Goal: Task Accomplishment & Management: Manage account settings

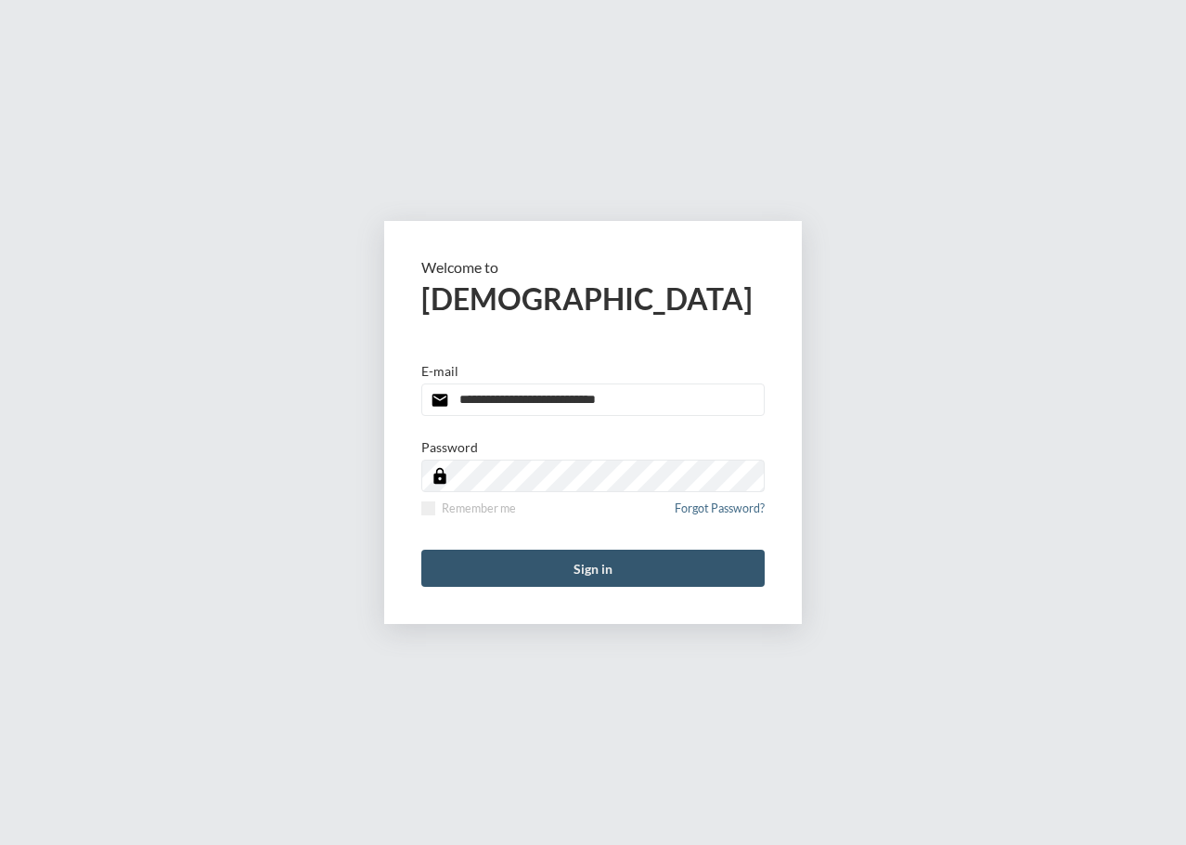
click at [591, 568] on button "Sign in" at bounding box center [592, 568] width 343 height 37
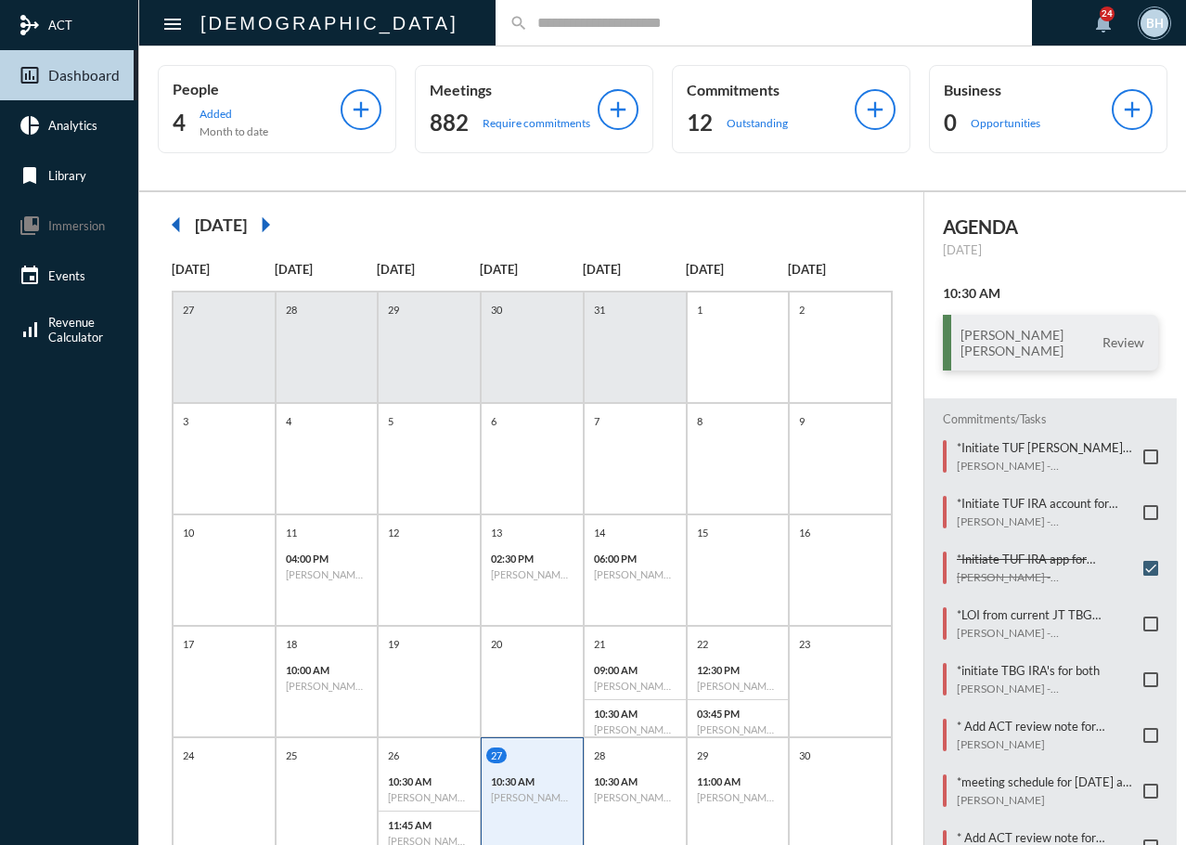
click at [641, 25] on input "text" at bounding box center [773, 23] width 490 height 16
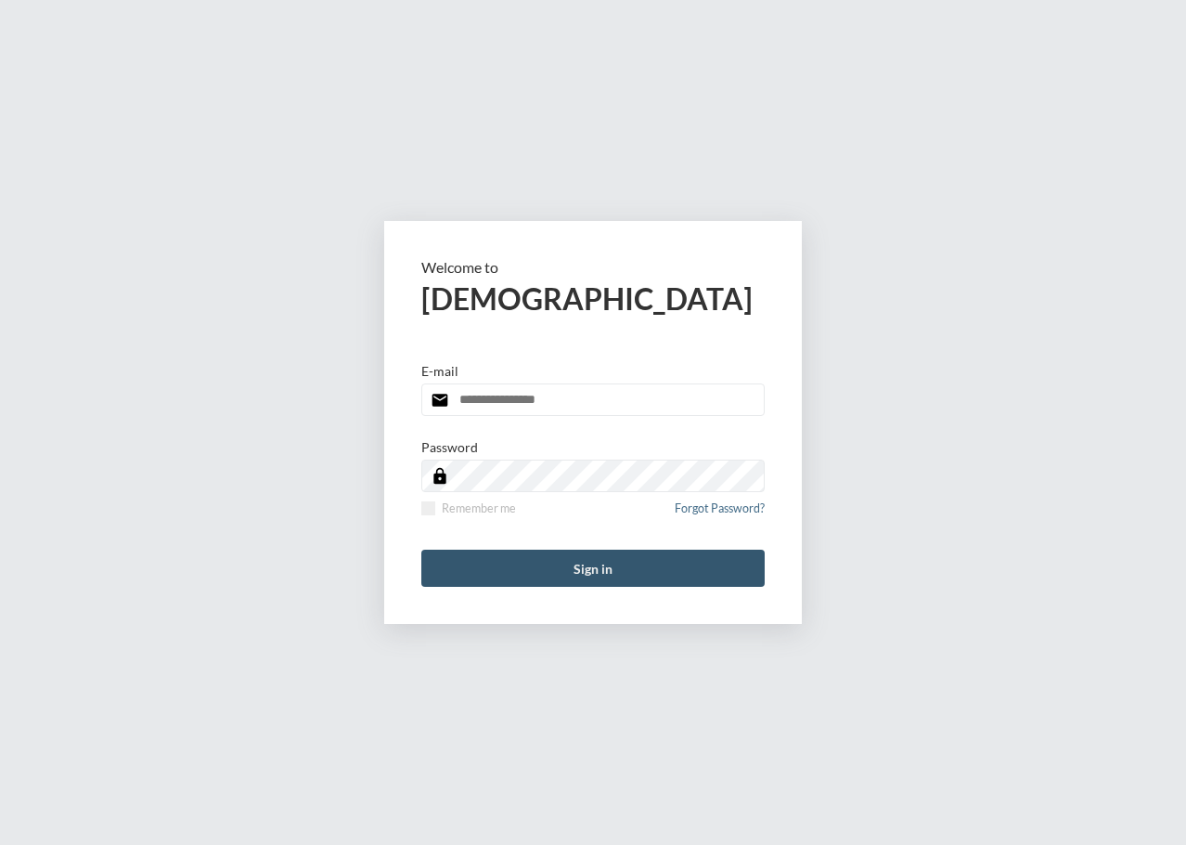
type input "**********"
click at [657, 573] on button "Sign in" at bounding box center [592, 568] width 343 height 37
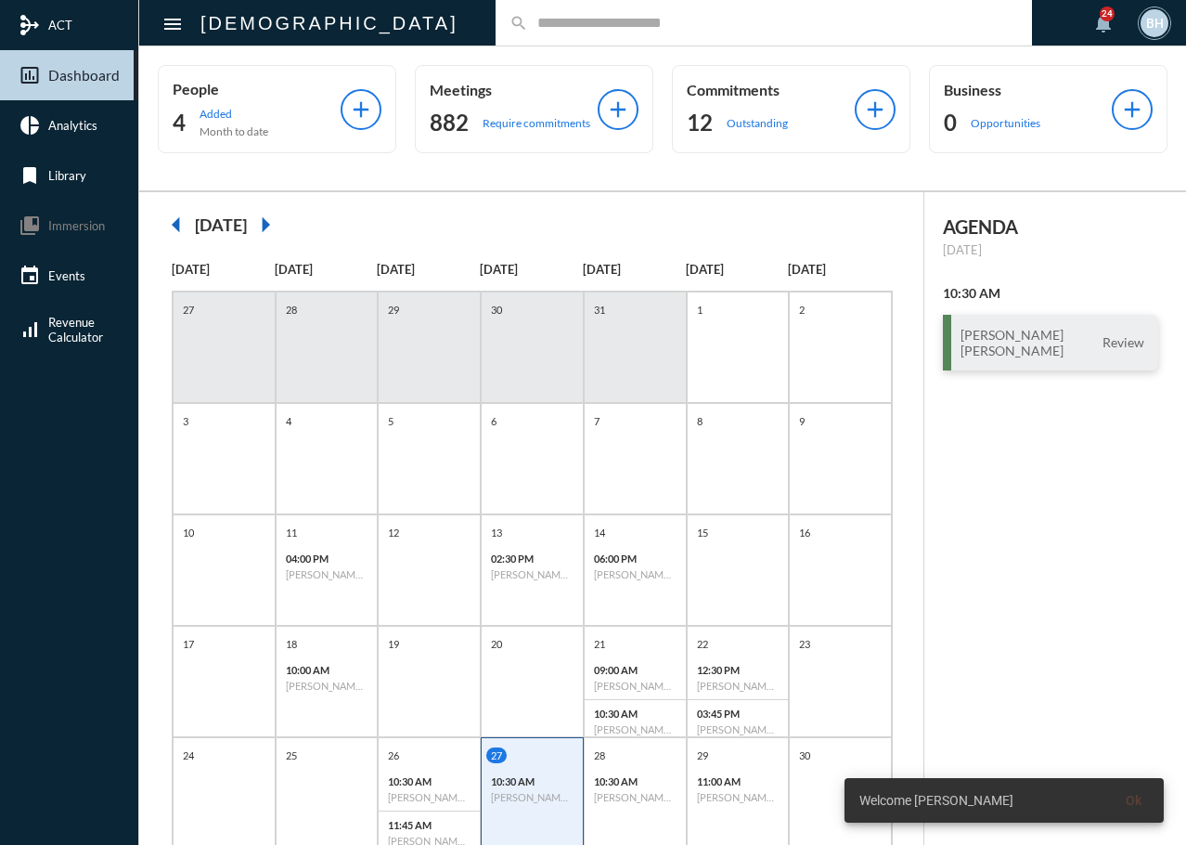
click at [528, 19] on input "text" at bounding box center [773, 23] width 490 height 16
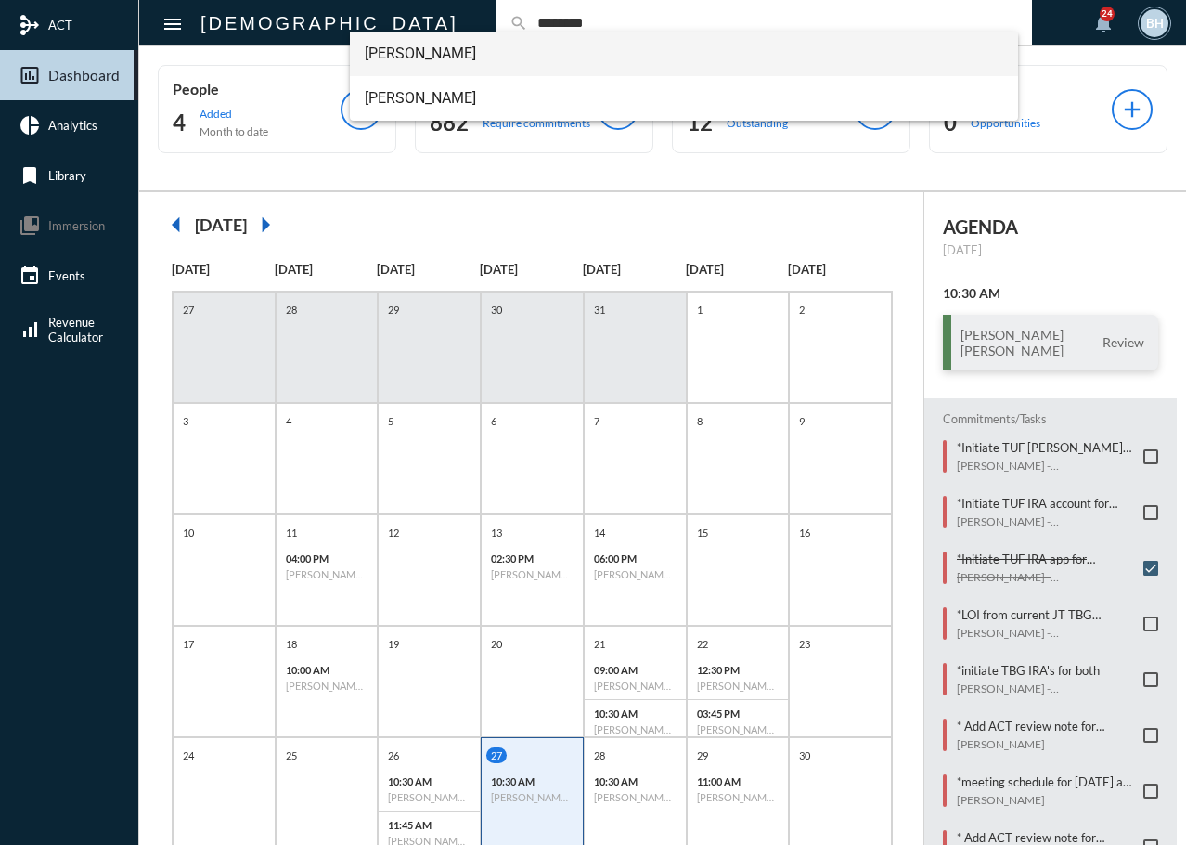
type input "********"
click at [410, 45] on span "Mark Mitchell" at bounding box center [685, 54] width 640 height 45
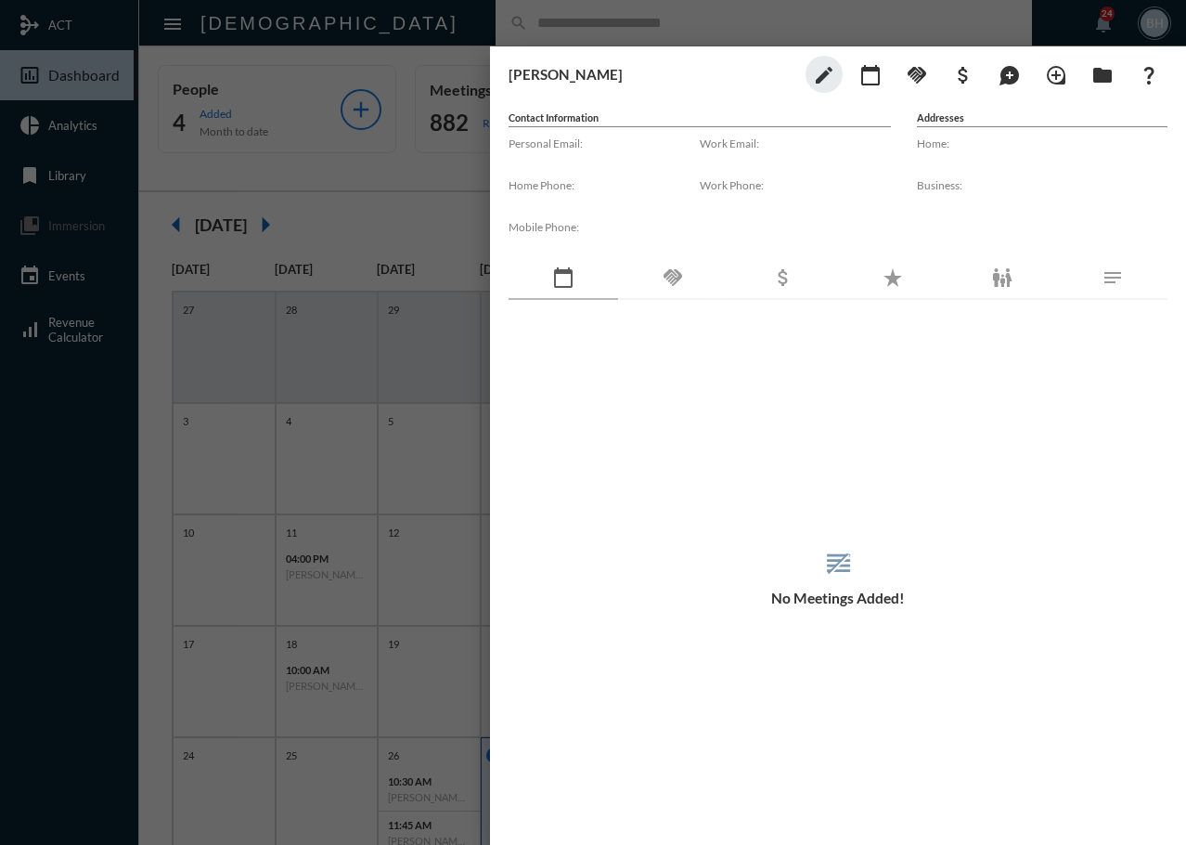
click at [673, 61] on div "Mark Mitchell edit calendar_today handshake attach_money maps_ugc loupe folder …" at bounding box center [838, 74] width 659 height 37
click at [823, 79] on mat-icon "edit" at bounding box center [824, 75] width 22 height 22
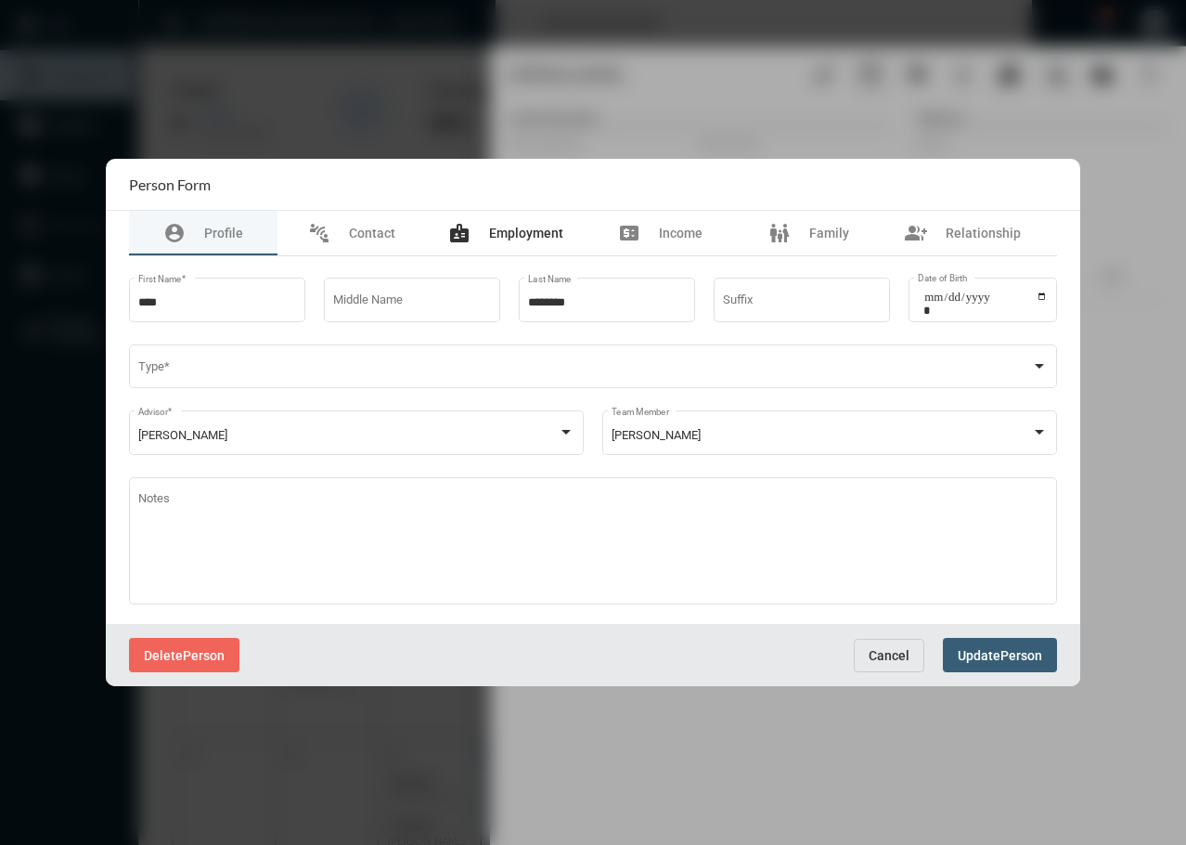
click at [512, 230] on span "Employment" at bounding box center [526, 233] width 74 height 15
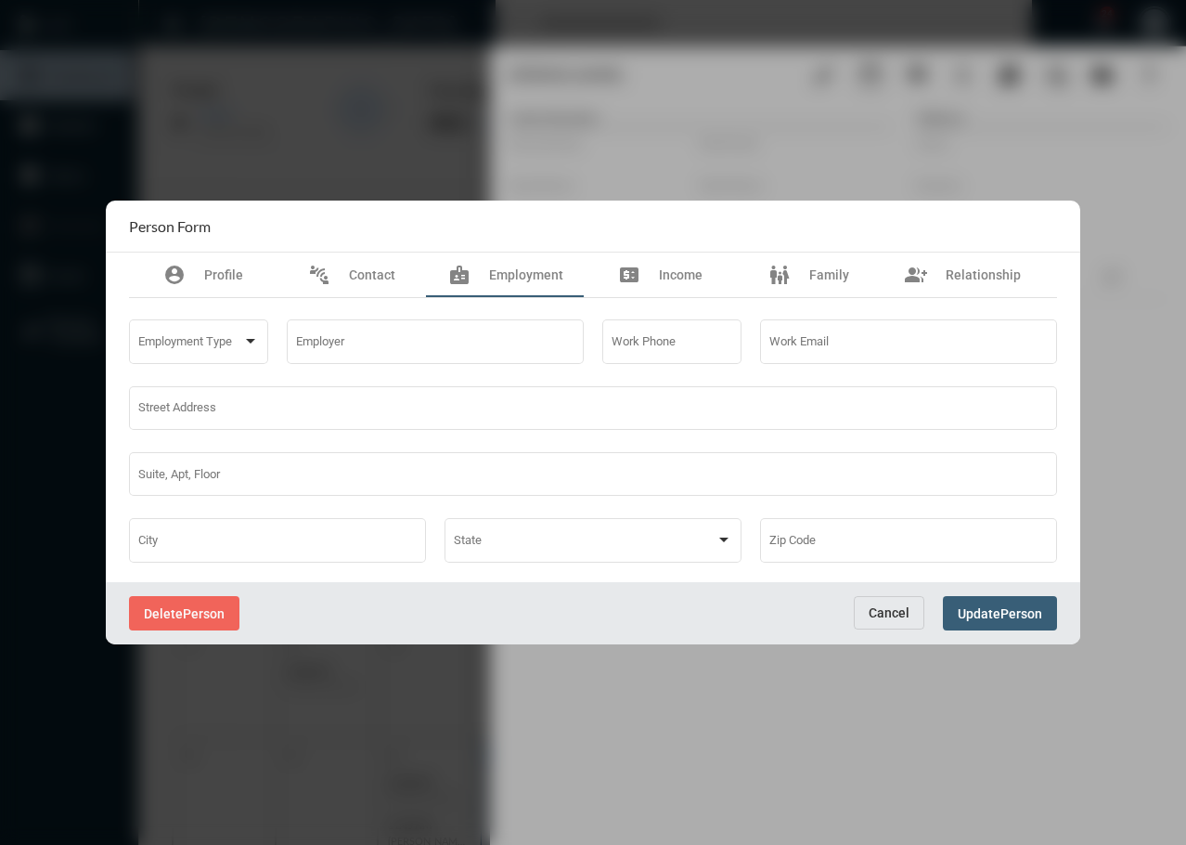
drag, startPoint x: 887, startPoint y: 615, endPoint x: 877, endPoint y: 598, distance: 19.1
click at [887, 614] on span "Cancel" at bounding box center [889, 612] width 41 height 15
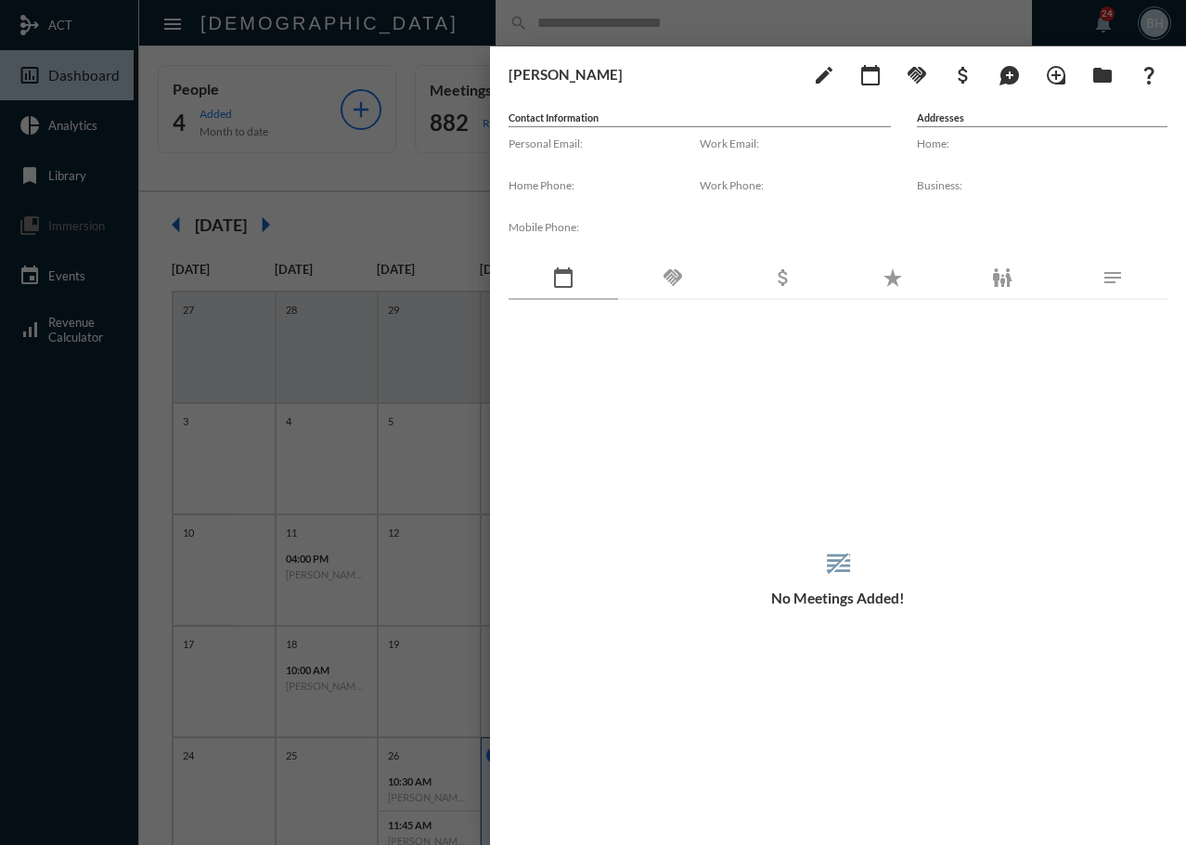
click at [380, 18] on div at bounding box center [593, 422] width 1186 height 845
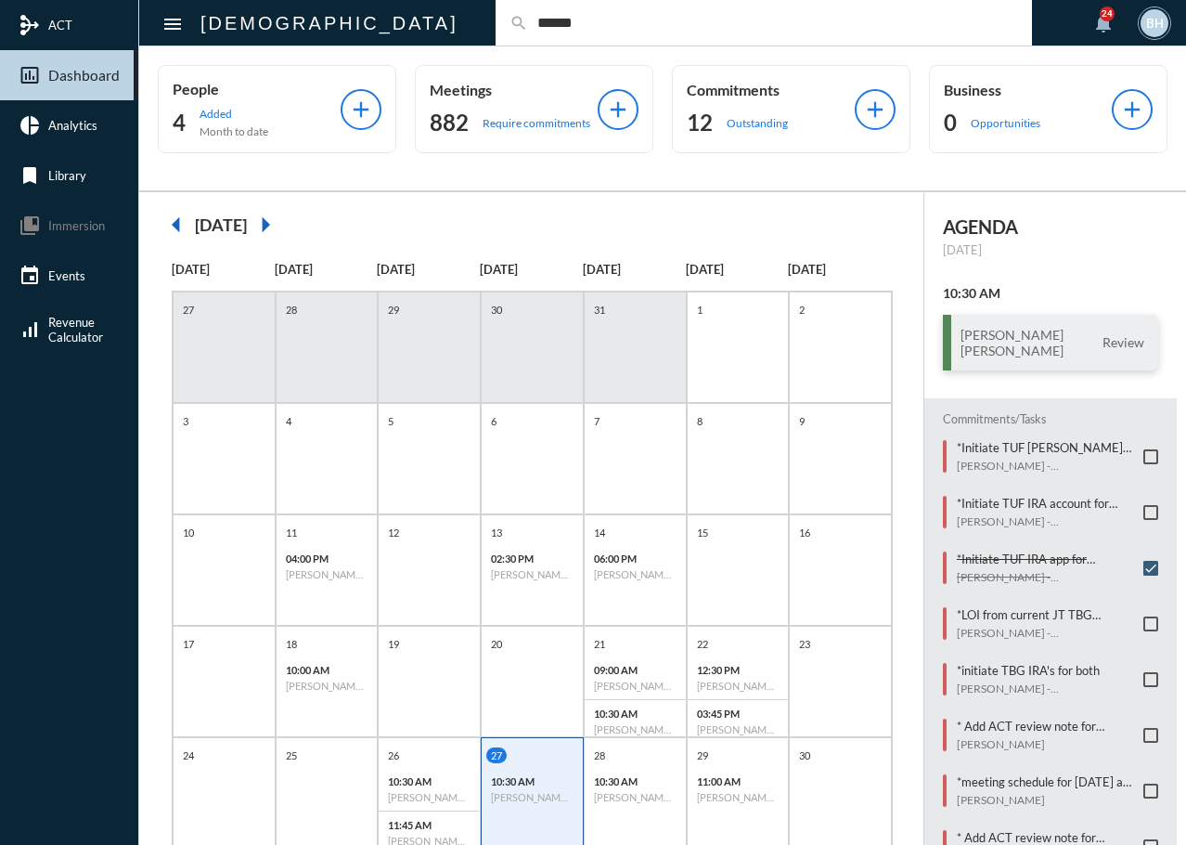
type input "******"
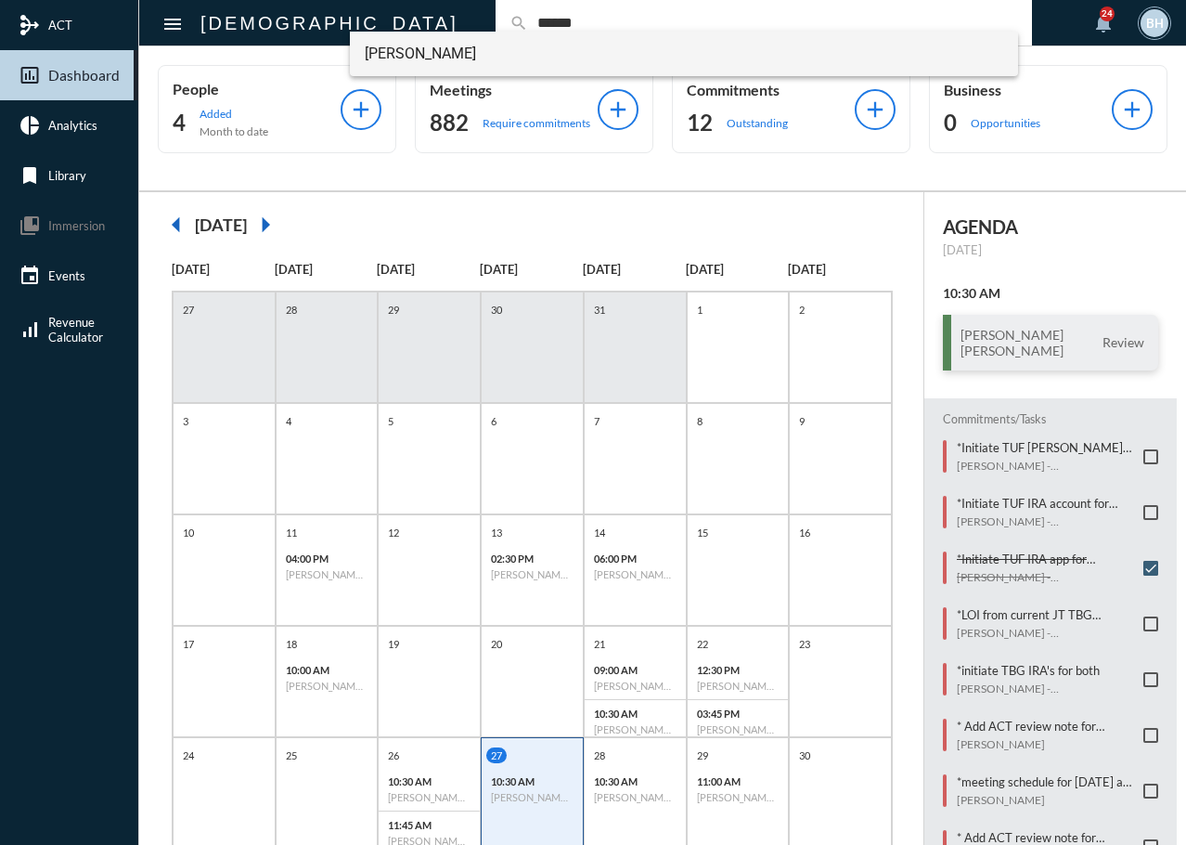
click at [388, 59] on span "Mason Bowman" at bounding box center [685, 54] width 640 height 45
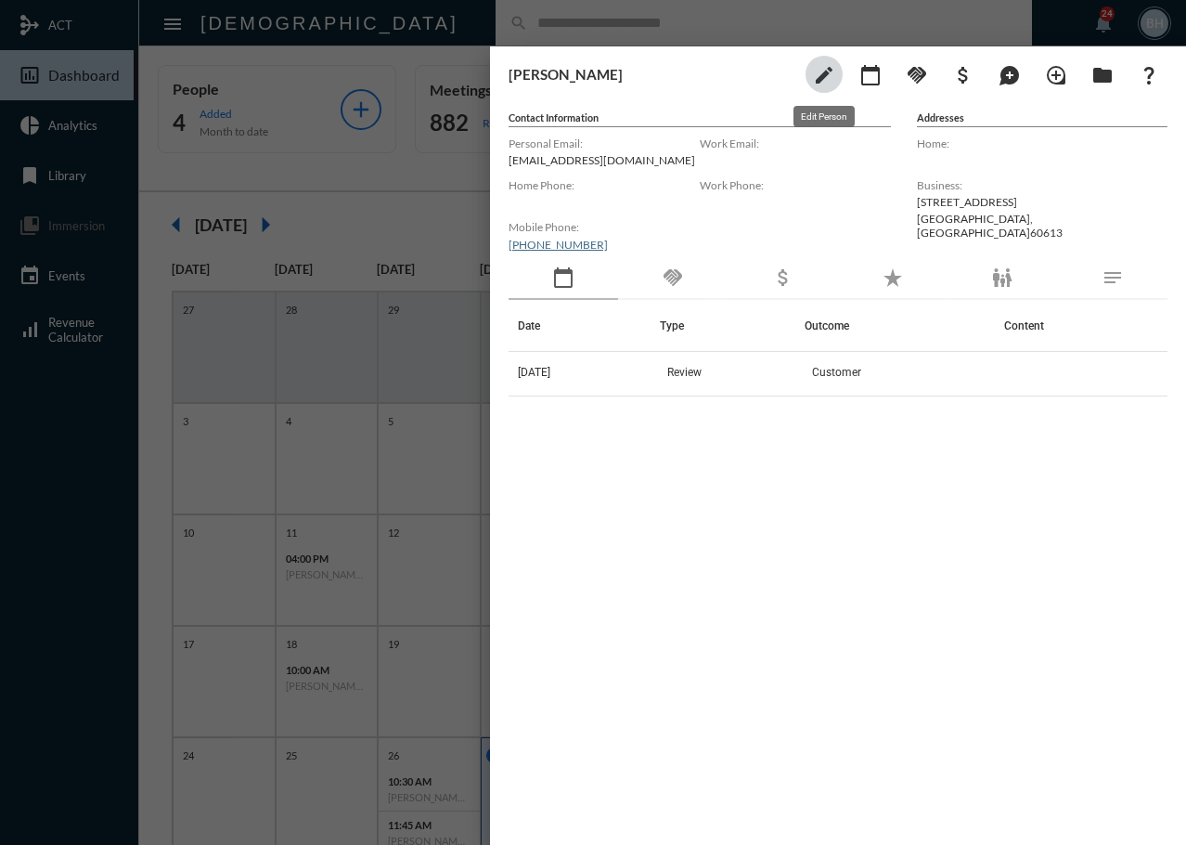
click at [822, 84] on mat-icon "edit" at bounding box center [824, 75] width 22 height 22
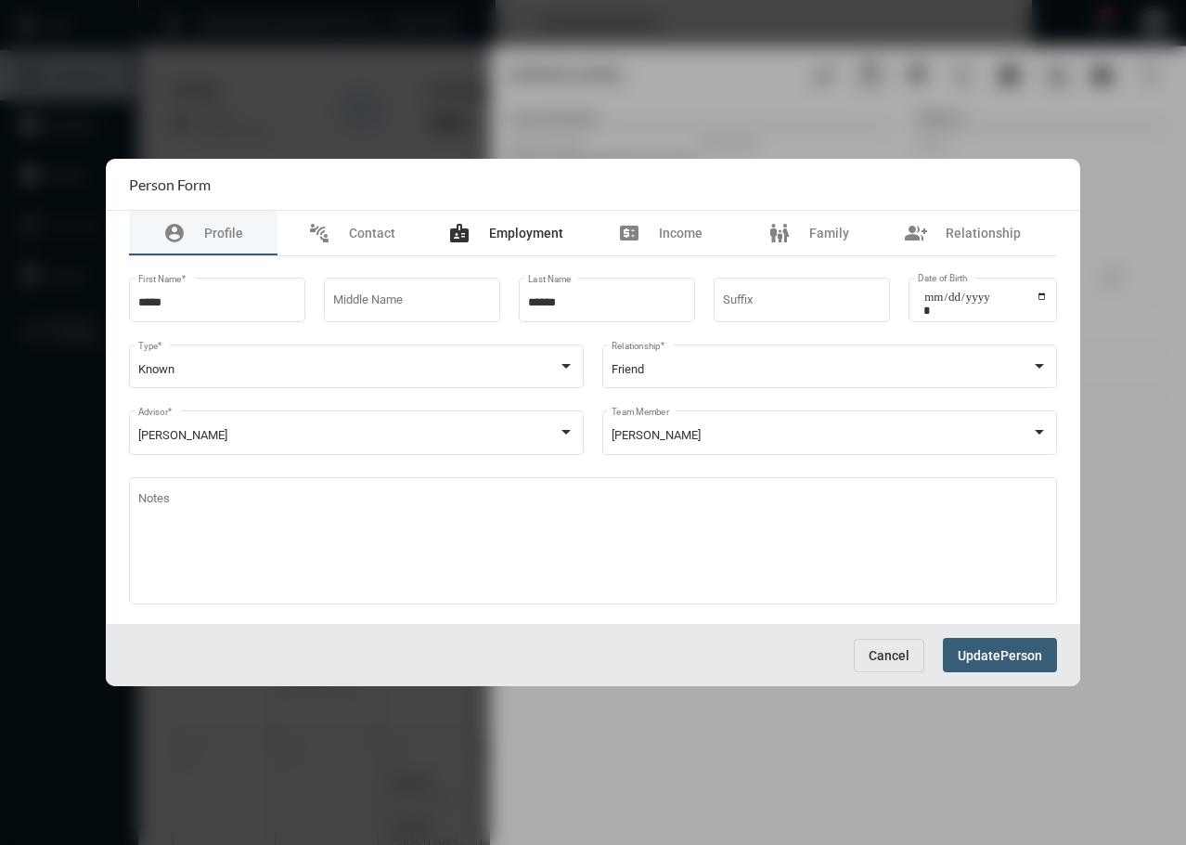
click at [537, 234] on span "Employment" at bounding box center [526, 233] width 74 height 15
